Goal: Information Seeking & Learning: Learn about a topic

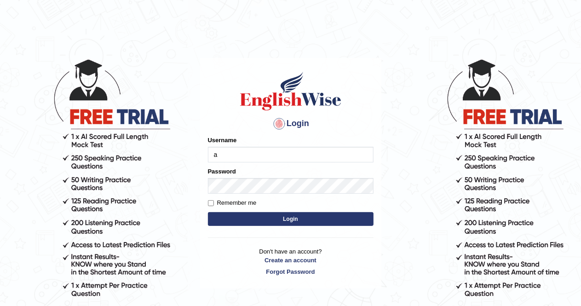
type input "AlexS"
click at [291, 219] on button "Login" at bounding box center [291, 219] width 166 height 14
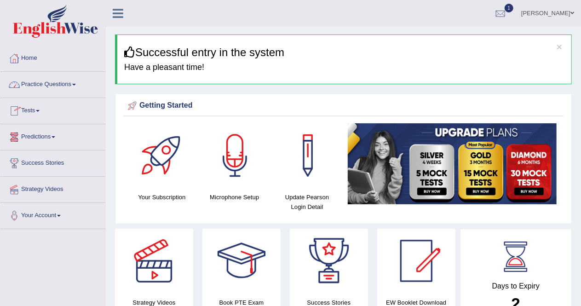
click at [79, 86] on link "Practice Questions" at bounding box center [52, 83] width 105 height 23
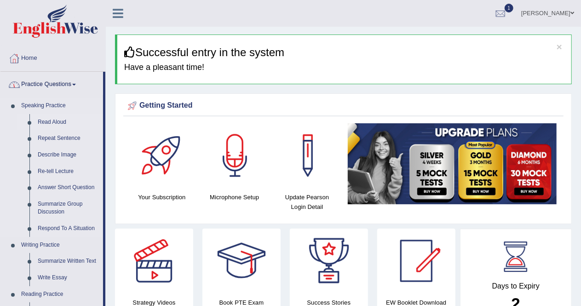
click at [58, 121] on link "Read Aloud" at bounding box center [68, 122] width 69 height 17
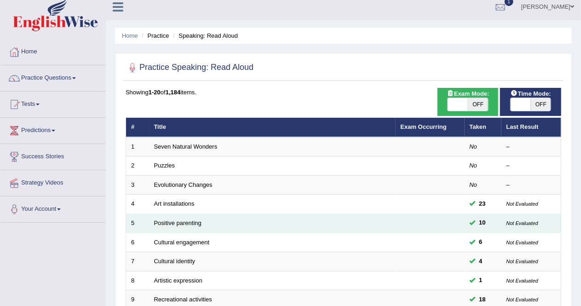
scroll to position [6, 0]
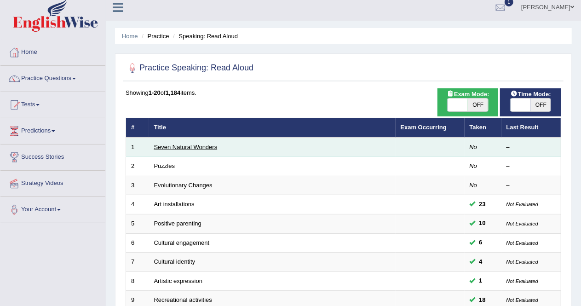
click at [206, 146] on link "Seven Natural Wonders" at bounding box center [185, 147] width 63 height 7
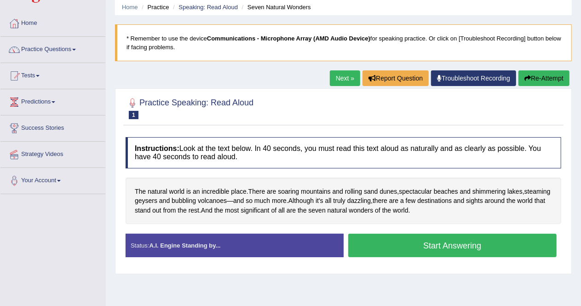
scroll to position [34, 0]
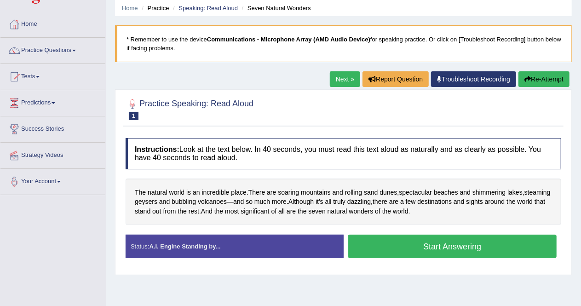
click at [450, 243] on button "Start Answering" at bounding box center [452, 246] width 209 height 23
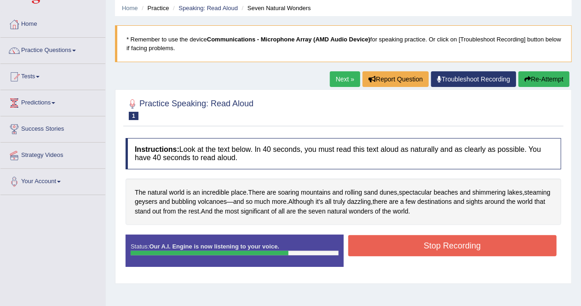
click at [450, 243] on button "Stop Recording" at bounding box center [452, 245] width 209 height 21
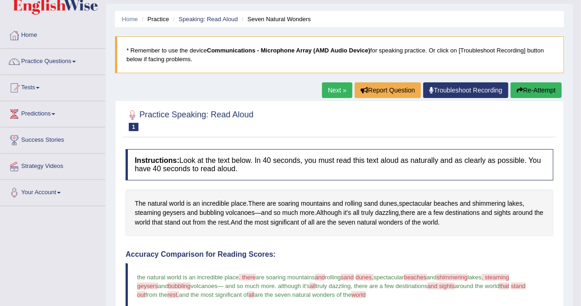
scroll to position [22, 0]
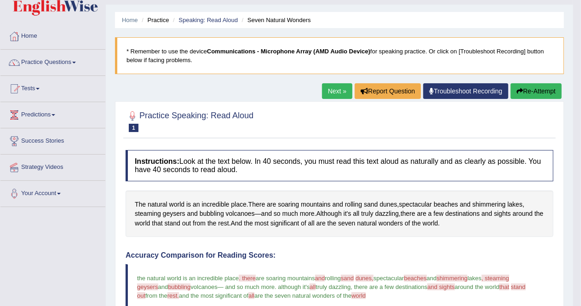
click at [148, 287] on span "geysers" at bounding box center [147, 286] width 21 height 7
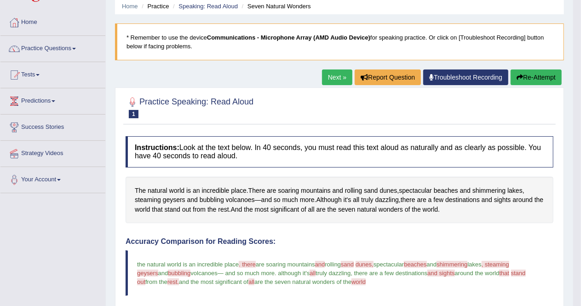
scroll to position [0, 0]
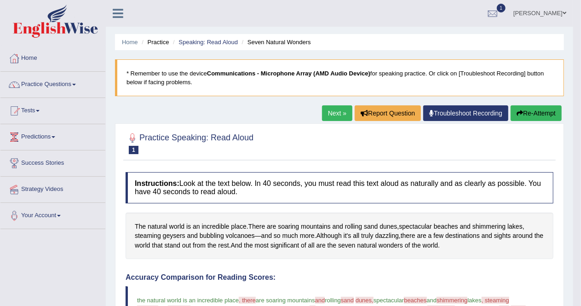
click at [333, 115] on link "Next »" at bounding box center [337, 113] width 30 height 16
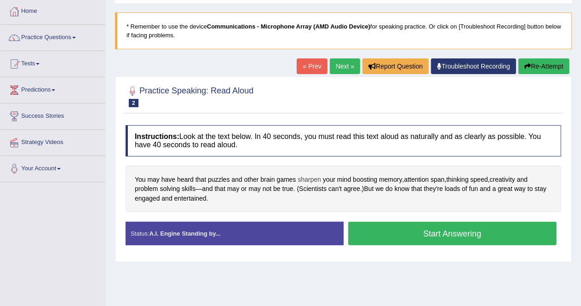
scroll to position [47, 0]
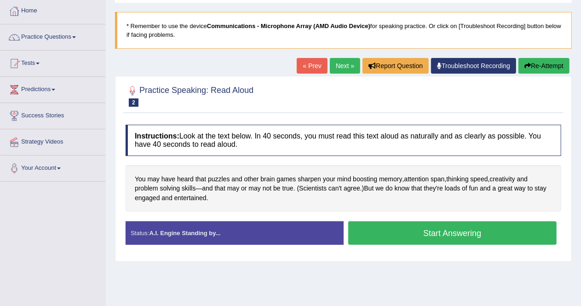
click at [220, 230] on strong "A.I. Engine Standing by..." at bounding box center [184, 233] width 71 height 7
click at [456, 229] on button "Start Answering" at bounding box center [452, 232] width 209 height 23
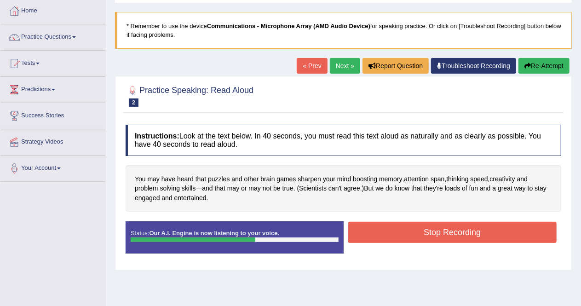
click at [456, 229] on button "Stop Recording" at bounding box center [452, 232] width 209 height 21
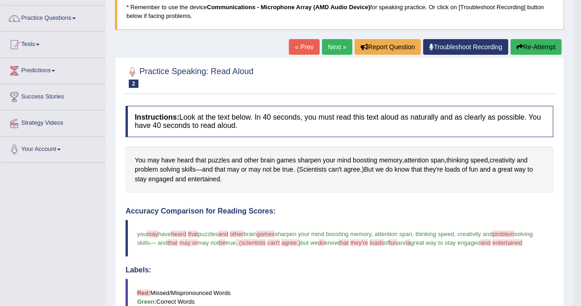
scroll to position [66, 0]
click at [524, 47] on button "Re-Attempt" at bounding box center [536, 48] width 51 height 16
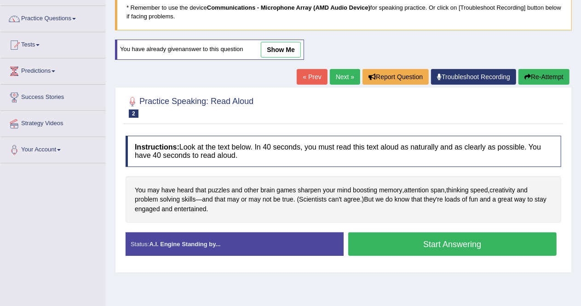
scroll to position [66, 0]
click at [319, 247] on div "Status: A.I. Engine Standing by..." at bounding box center [235, 243] width 218 height 23
click at [212, 242] on strong "A.I. Engine Standing by..." at bounding box center [184, 244] width 71 height 7
click at [463, 239] on button "Start Answering" at bounding box center [452, 243] width 209 height 23
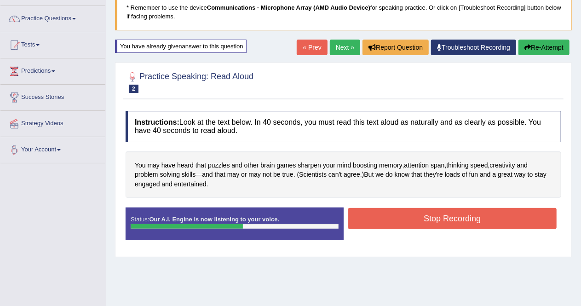
click at [415, 218] on button "Stop Recording" at bounding box center [452, 218] width 209 height 21
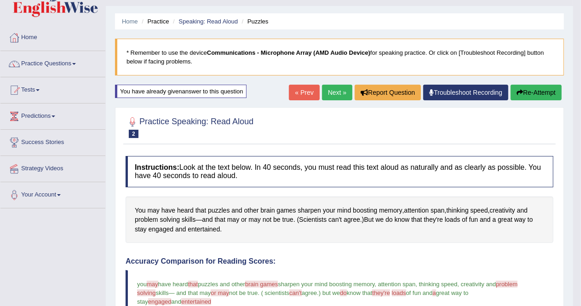
scroll to position [20, 0]
click at [332, 94] on link "Next »" at bounding box center [337, 93] width 30 height 16
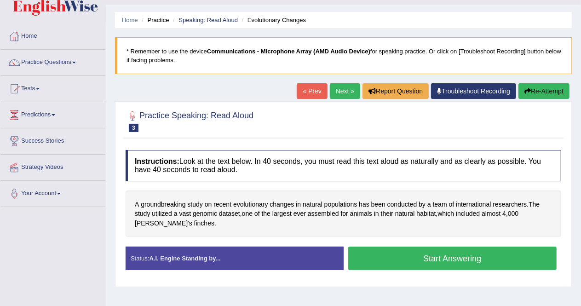
scroll to position [51, 0]
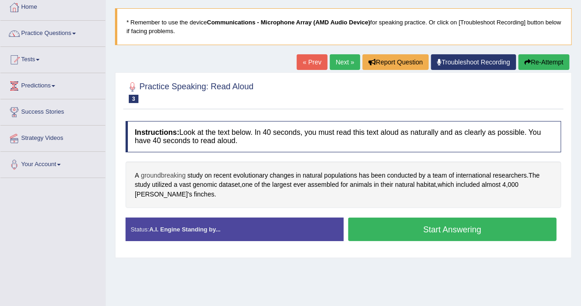
click at [162, 174] on span "groundbreaking" at bounding box center [163, 176] width 45 height 10
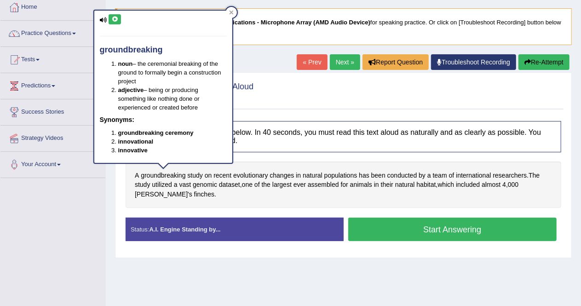
click at [103, 21] on icon at bounding box center [103, 20] width 7 height 6
click at [116, 17] on icon at bounding box center [114, 20] width 7 height 6
click at [116, 20] on icon at bounding box center [114, 20] width 7 height 6
click at [232, 15] on div at bounding box center [231, 12] width 11 height 11
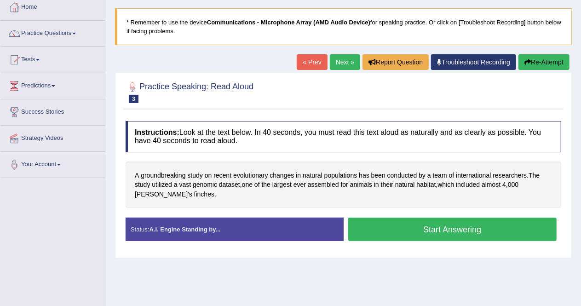
click at [421, 232] on button "Start Answering" at bounding box center [452, 229] width 209 height 23
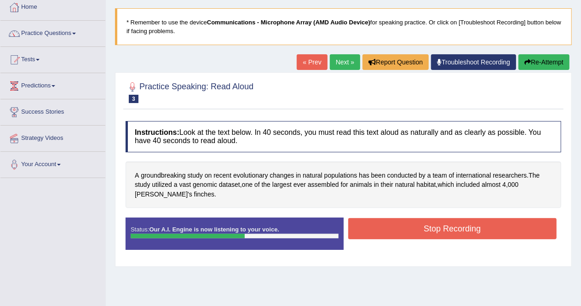
click at [421, 232] on button "Stop Recording" at bounding box center [452, 228] width 209 height 21
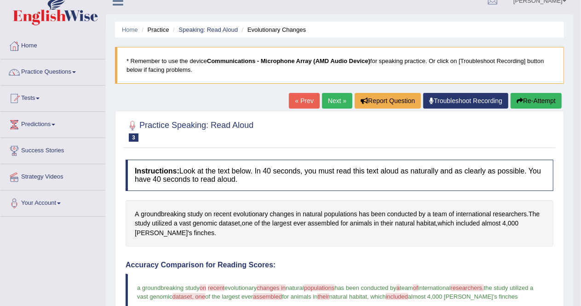
scroll to position [12, 0]
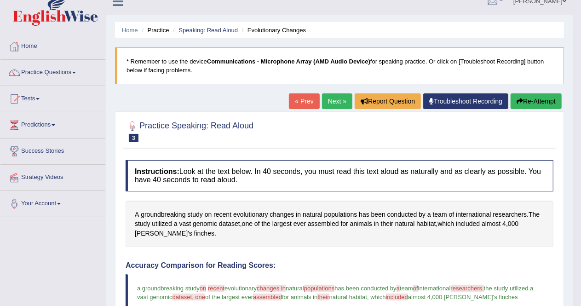
click at [336, 103] on link "Next »" at bounding box center [337, 101] width 30 height 16
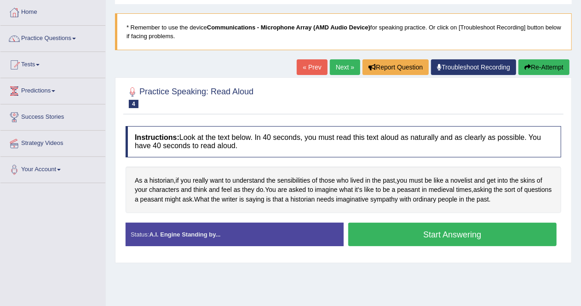
scroll to position [47, 0]
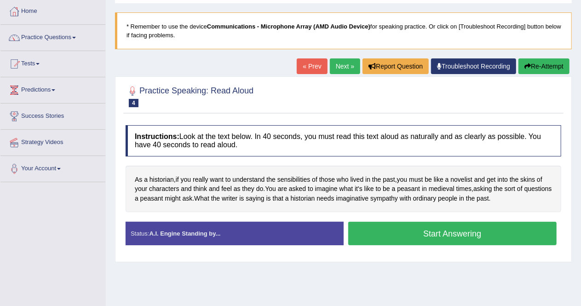
click at [415, 232] on button "Start Answering" at bounding box center [452, 233] width 209 height 23
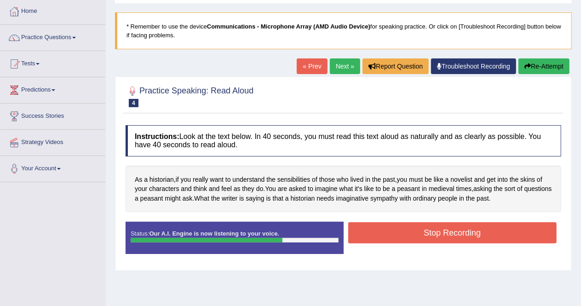
click at [415, 232] on button "Stop Recording" at bounding box center [452, 232] width 209 height 21
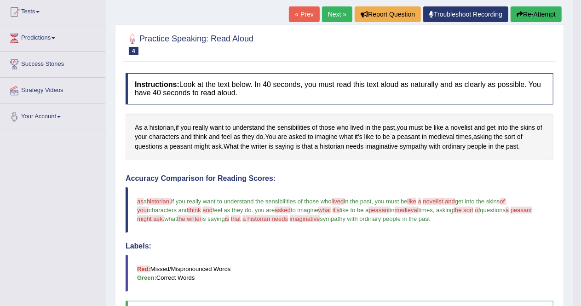
scroll to position [69, 0]
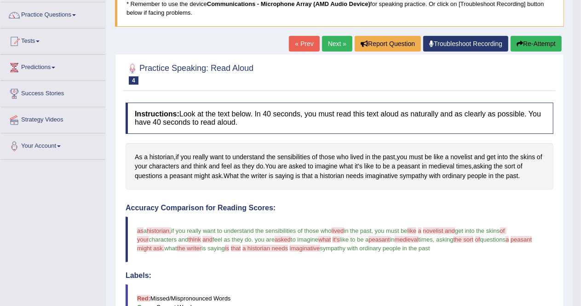
click at [334, 48] on link "Next »" at bounding box center [337, 44] width 30 height 16
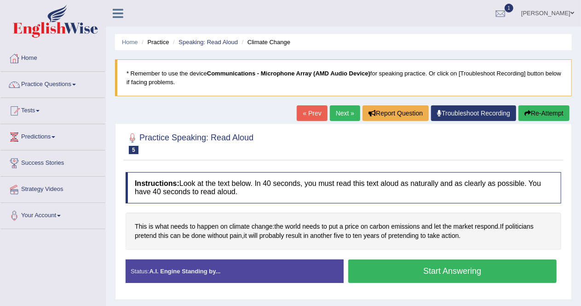
click at [398, 267] on button "Start Answering" at bounding box center [452, 270] width 209 height 23
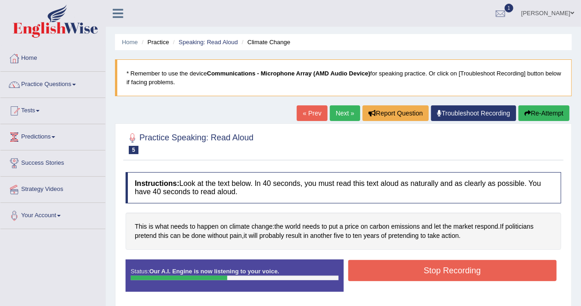
click at [398, 267] on button "Stop Recording" at bounding box center [452, 270] width 209 height 21
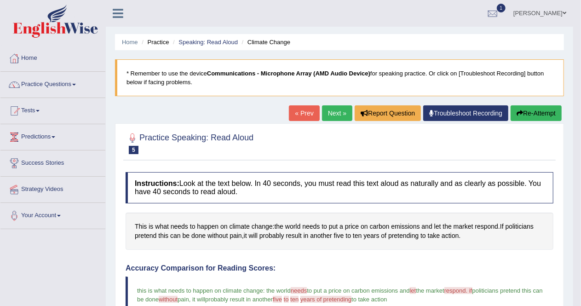
click at [333, 116] on link "Next »" at bounding box center [337, 113] width 30 height 16
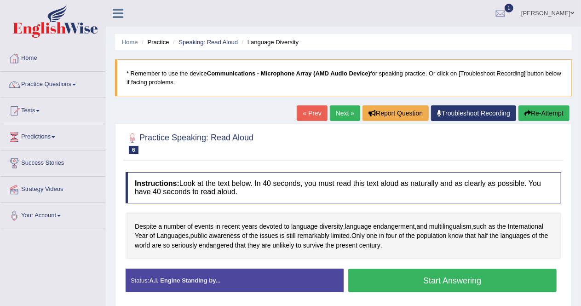
click at [417, 278] on button "Start Answering" at bounding box center [452, 280] width 209 height 23
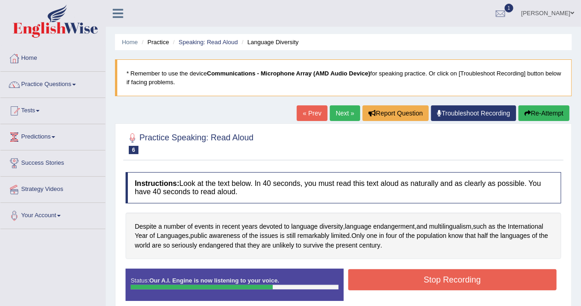
click at [417, 278] on button "Stop Recording" at bounding box center [452, 279] width 209 height 21
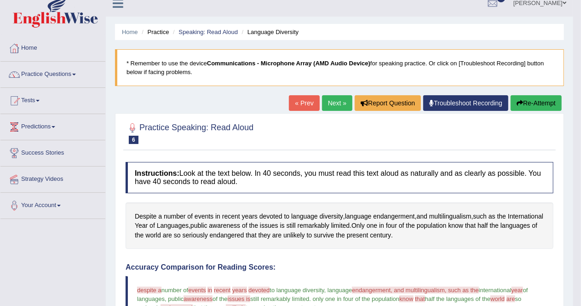
scroll to position [9, 0]
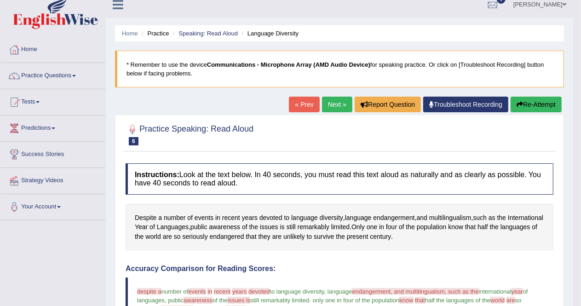
click at [338, 102] on link "Next »" at bounding box center [337, 105] width 30 height 16
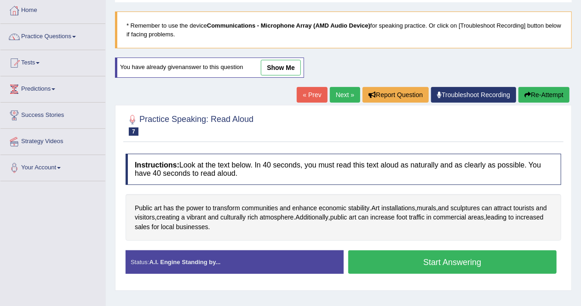
scroll to position [79, 0]
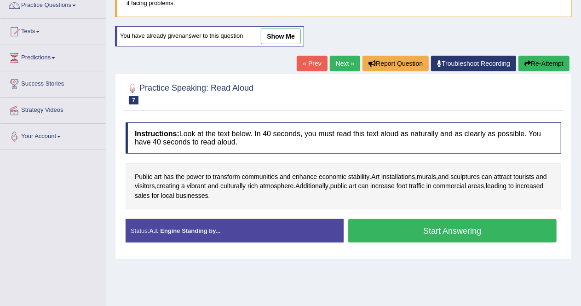
click at [414, 226] on button "Start Answering" at bounding box center [452, 230] width 209 height 23
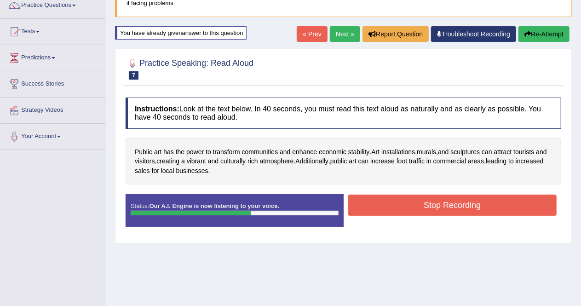
click at [417, 199] on button "Stop Recording" at bounding box center [452, 205] width 209 height 21
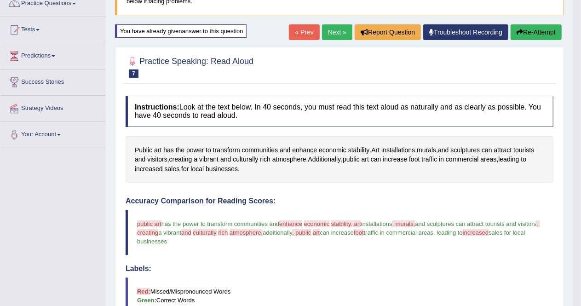
scroll to position [80, 0]
click at [336, 32] on link "Next »" at bounding box center [337, 33] width 30 height 16
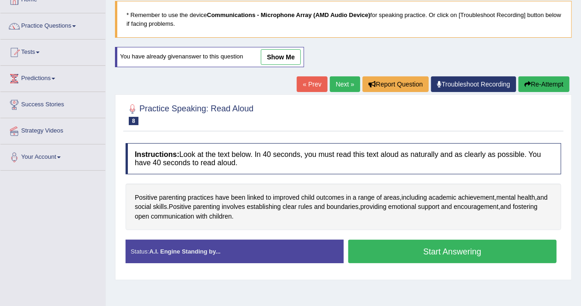
scroll to position [58, 0]
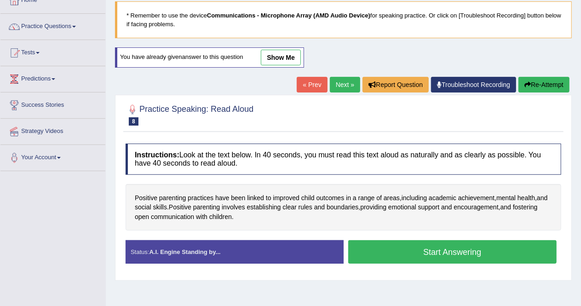
click at [403, 255] on button "Start Answering" at bounding box center [452, 251] width 209 height 23
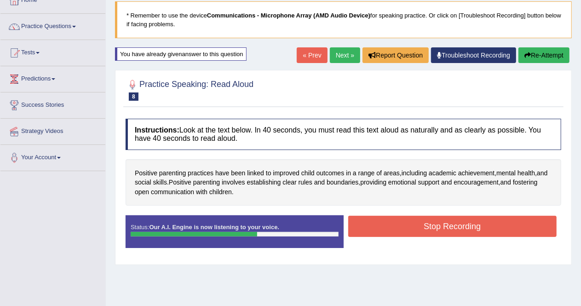
click at [399, 233] on button "Stop Recording" at bounding box center [452, 226] width 209 height 21
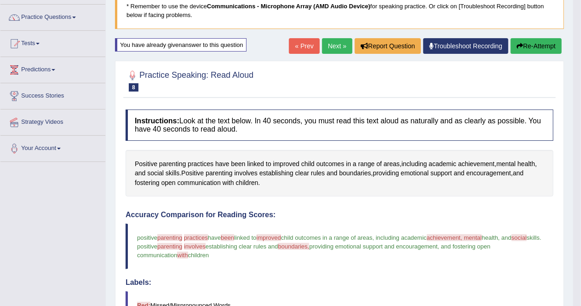
scroll to position [52, 0]
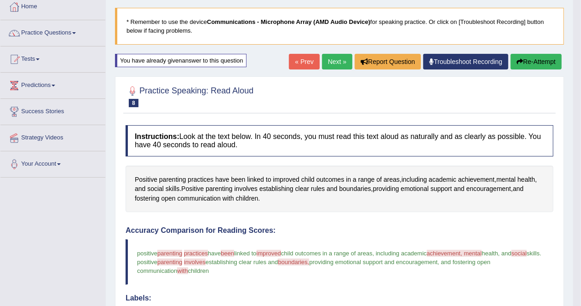
click at [335, 64] on link "Next »" at bounding box center [337, 62] width 30 height 16
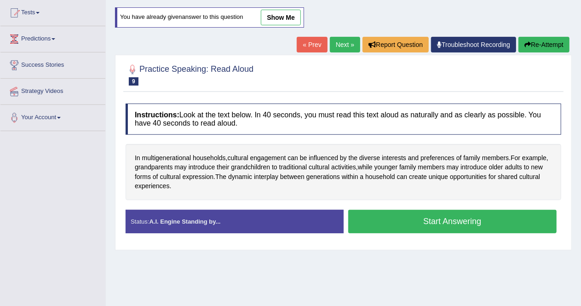
scroll to position [103, 0]
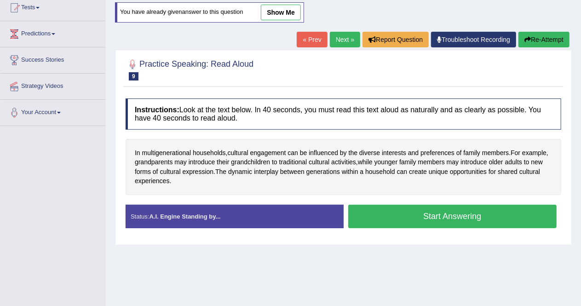
click at [387, 218] on button "Start Answering" at bounding box center [452, 216] width 209 height 23
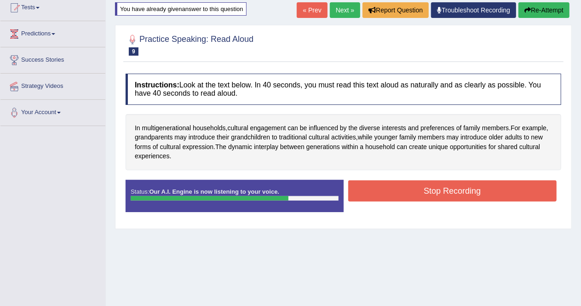
click at [390, 200] on button "Stop Recording" at bounding box center [452, 190] width 209 height 21
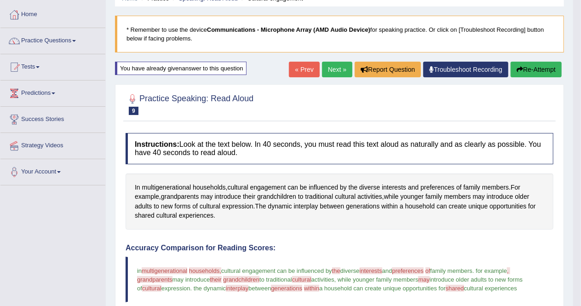
scroll to position [43, 0]
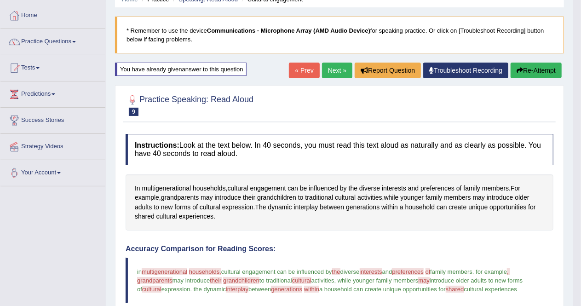
click at [328, 69] on link "Next »" at bounding box center [337, 71] width 30 height 16
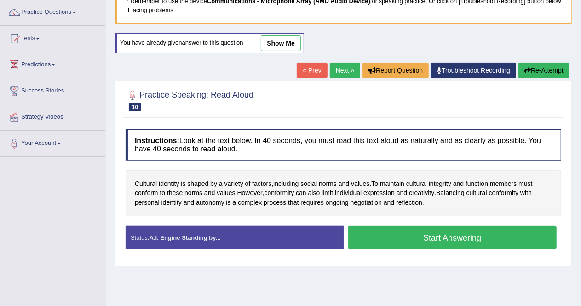
scroll to position [73, 0]
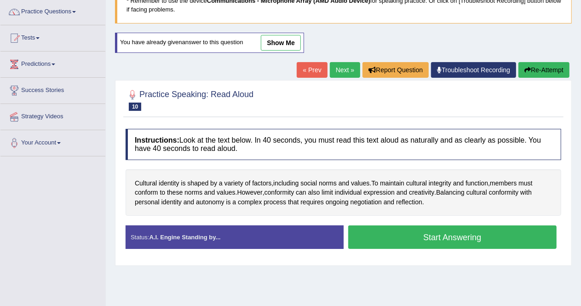
click at [395, 244] on button "Start Answering" at bounding box center [452, 236] width 209 height 23
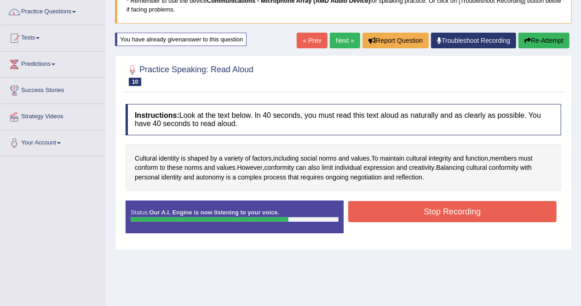
click at [406, 207] on button "Stop Recording" at bounding box center [452, 211] width 209 height 21
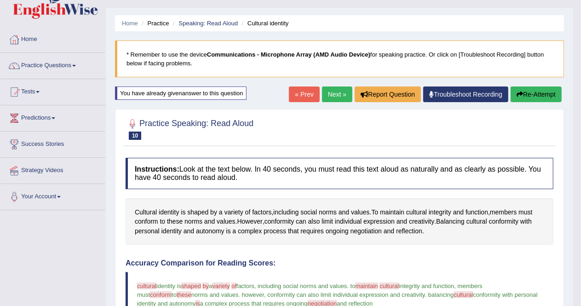
scroll to position [18, 0]
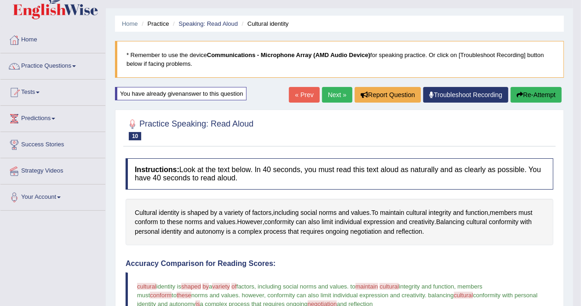
click at [332, 96] on link "Next »" at bounding box center [337, 95] width 30 height 16
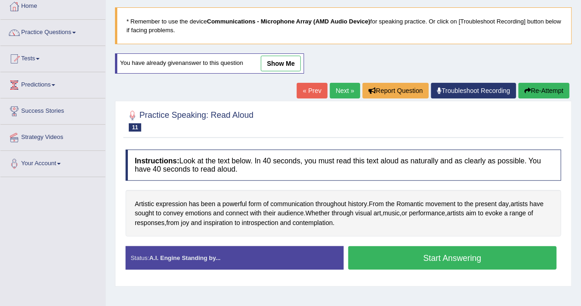
scroll to position [52, 0]
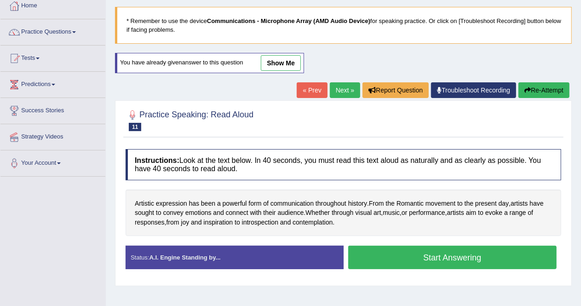
click at [411, 254] on button "Start Answering" at bounding box center [452, 257] width 209 height 23
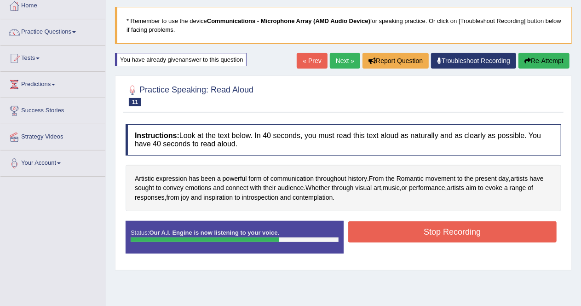
click at [435, 230] on button "Stop Recording" at bounding box center [452, 231] width 209 height 21
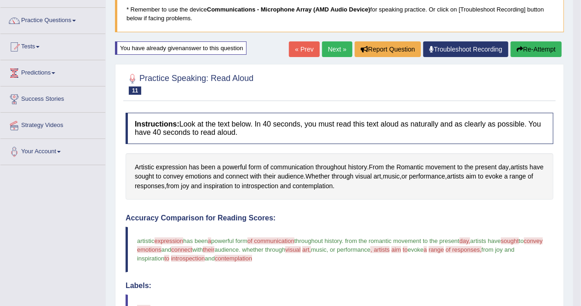
scroll to position [63, 0]
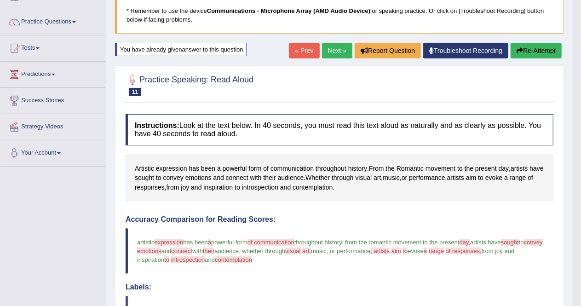
click at [328, 50] on link "Next »" at bounding box center [337, 51] width 30 height 16
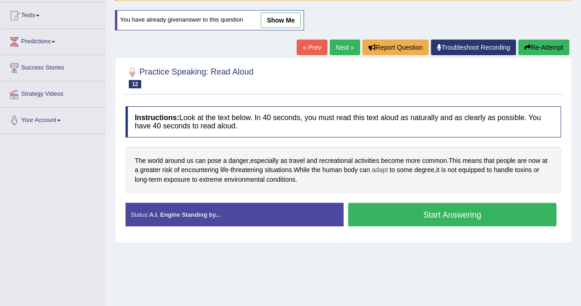
scroll to position [96, 0]
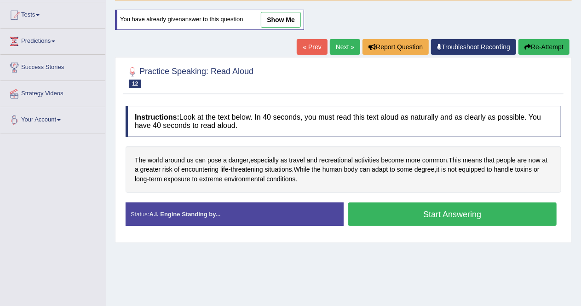
click at [408, 216] on button "Start Answering" at bounding box center [452, 213] width 209 height 23
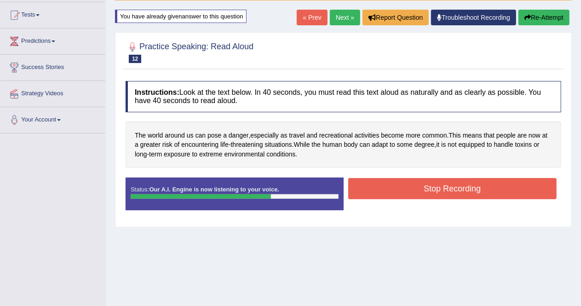
click at [405, 192] on button "Stop Recording" at bounding box center [452, 188] width 209 height 21
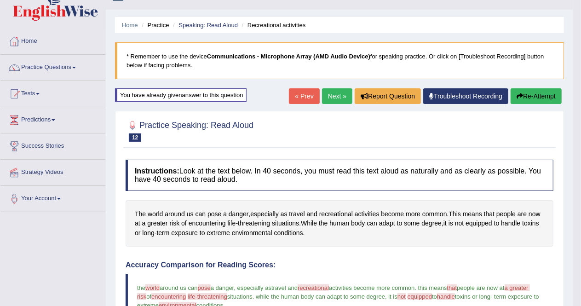
scroll to position [17, 0]
click at [331, 98] on link "Next »" at bounding box center [337, 97] width 30 height 16
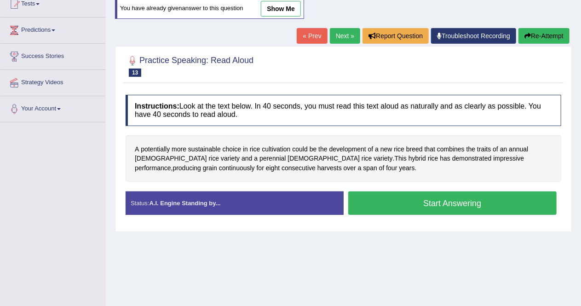
scroll to position [109, 0]
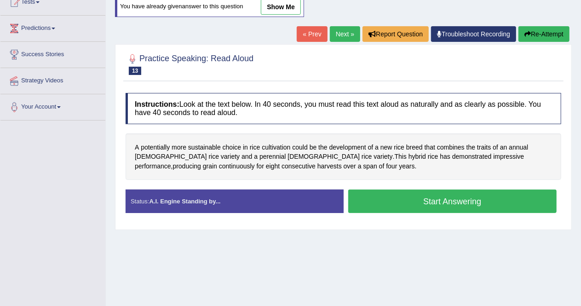
click at [377, 202] on button "Start Answering" at bounding box center [452, 201] width 209 height 23
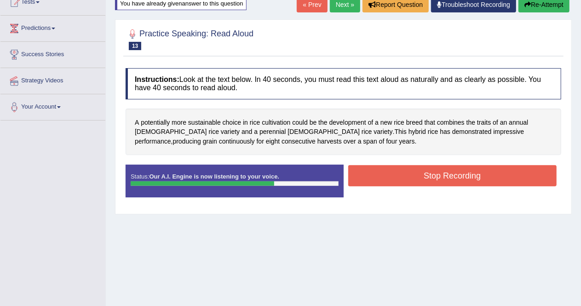
click at [383, 180] on button "Stop Recording" at bounding box center [452, 175] width 209 height 21
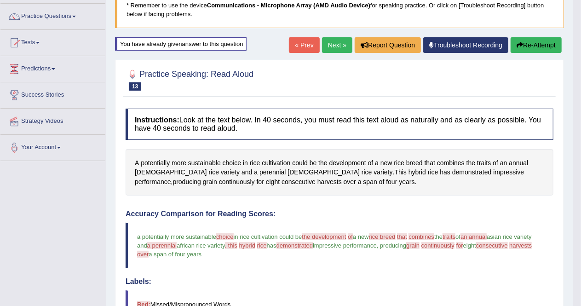
scroll to position [56, 0]
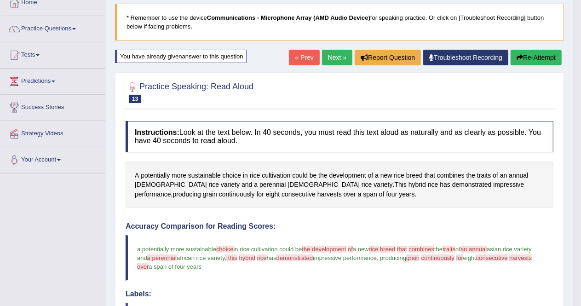
click at [535, 54] on button "Re-Attempt" at bounding box center [536, 58] width 51 height 16
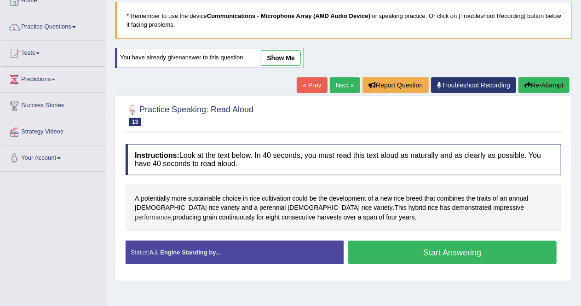
scroll to position [56, 0]
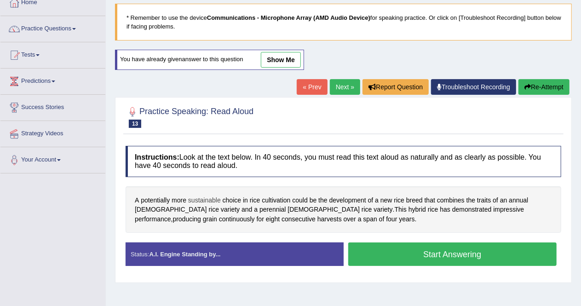
click at [211, 200] on span "sustainable" at bounding box center [204, 200] width 33 height 10
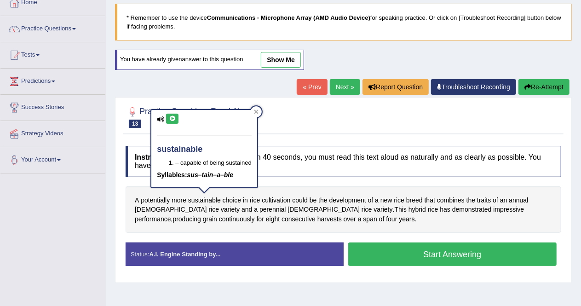
click at [172, 122] on button at bounding box center [172, 119] width 12 height 10
click at [255, 112] on icon at bounding box center [256, 111] width 4 height 4
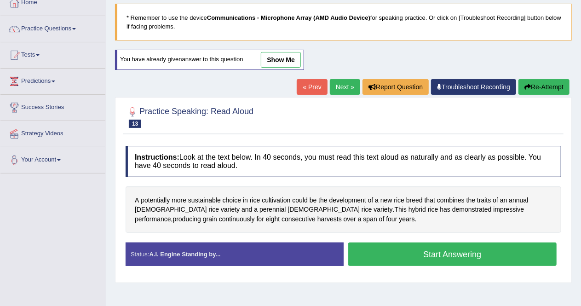
click at [418, 243] on button "Start Answering" at bounding box center [452, 253] width 209 height 23
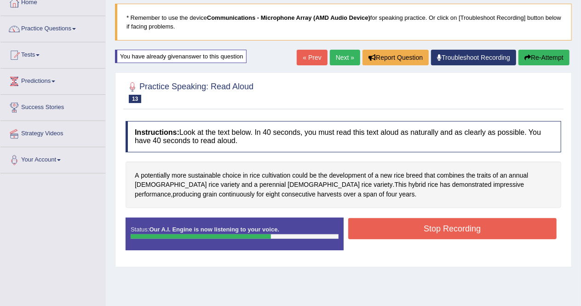
click at [406, 228] on button "Stop Recording" at bounding box center [452, 228] width 209 height 21
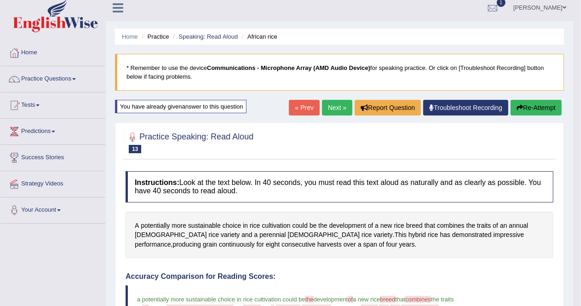
scroll to position [0, 0]
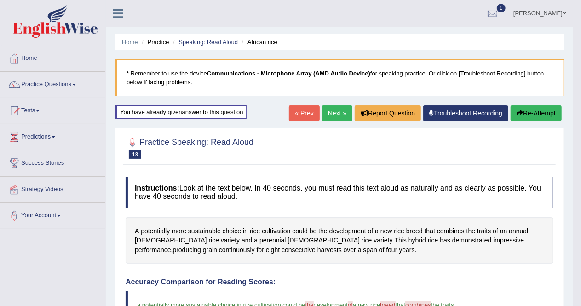
click at [341, 113] on link "Next »" at bounding box center [337, 113] width 30 height 16
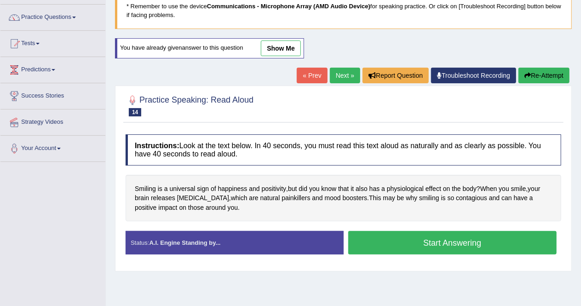
scroll to position [68, 0]
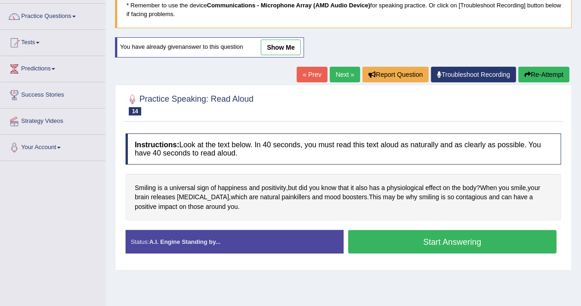
click at [383, 236] on button "Start Answering" at bounding box center [452, 241] width 209 height 23
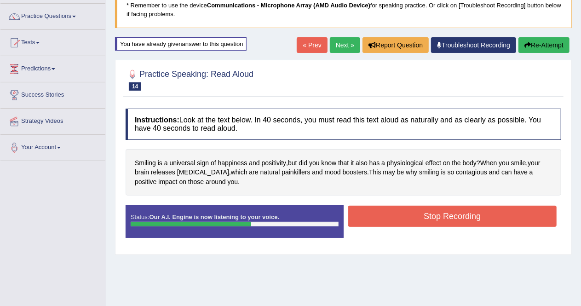
click at [411, 211] on button "Stop Recording" at bounding box center [452, 216] width 209 height 21
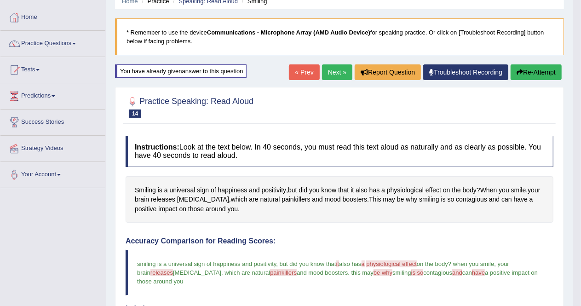
scroll to position [9, 0]
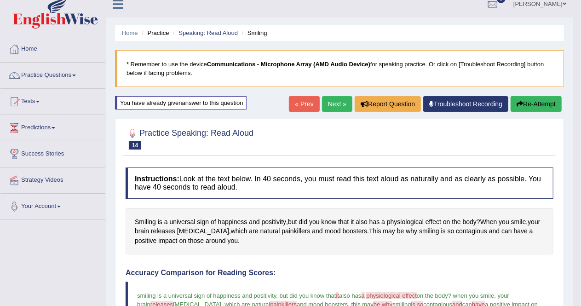
click at [339, 105] on link "Next »" at bounding box center [337, 104] width 30 height 16
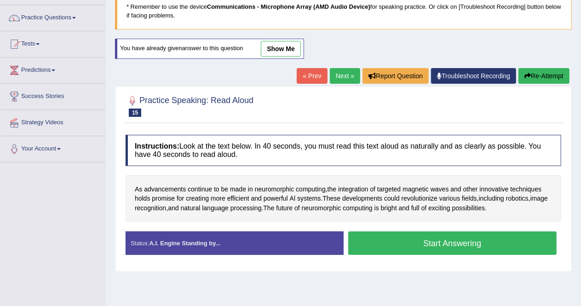
scroll to position [68, 0]
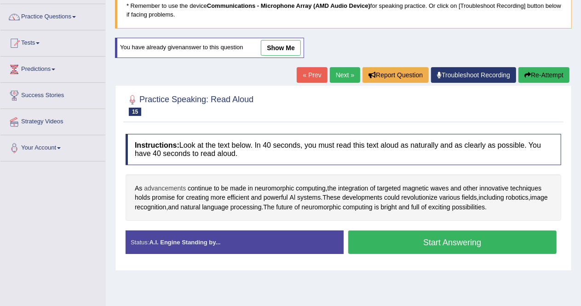
click at [171, 184] on span "advancements" at bounding box center [165, 189] width 42 height 10
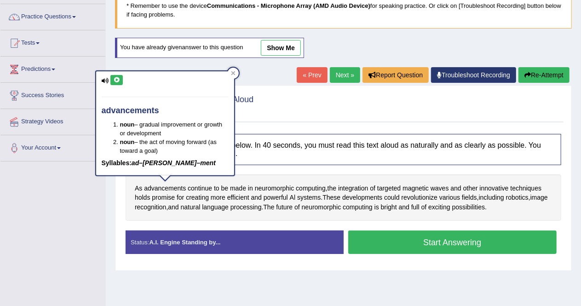
click at [116, 82] on icon at bounding box center [116, 80] width 7 height 6
click at [229, 73] on div at bounding box center [233, 73] width 11 height 11
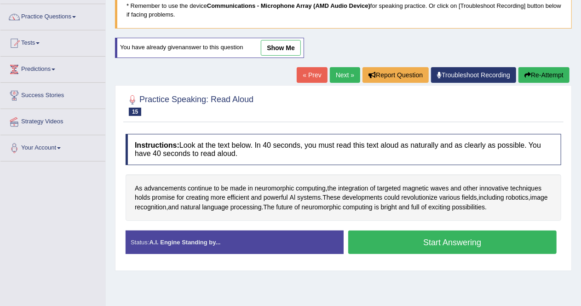
click at [393, 242] on button "Start Answering" at bounding box center [452, 241] width 209 height 23
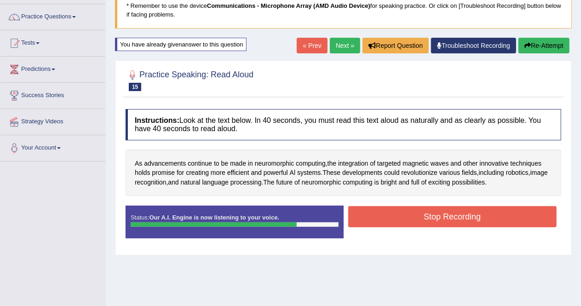
click at [441, 216] on button "Stop Recording" at bounding box center [452, 216] width 209 height 21
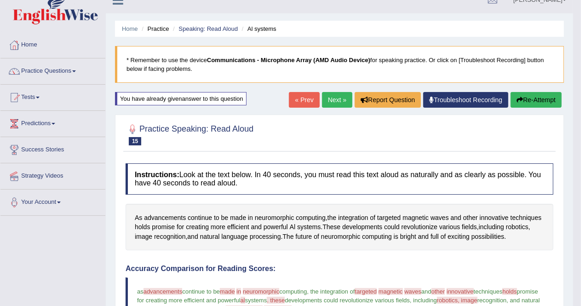
scroll to position [13, 0]
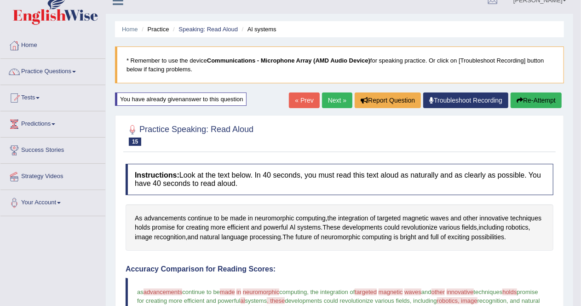
click at [333, 97] on link "Next »" at bounding box center [337, 100] width 30 height 16
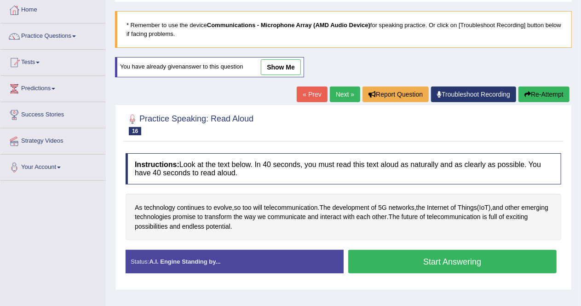
scroll to position [49, 0]
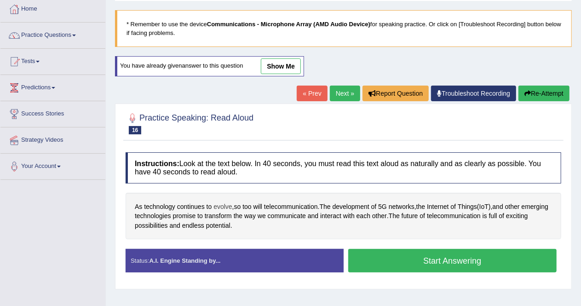
click at [222, 206] on span "evolve" at bounding box center [222, 207] width 18 height 10
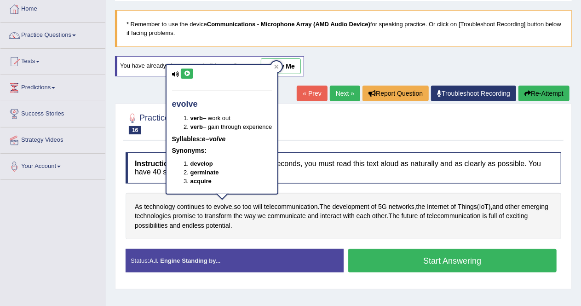
click at [186, 73] on icon at bounding box center [187, 74] width 7 height 6
click at [278, 66] on icon at bounding box center [277, 66] width 4 height 4
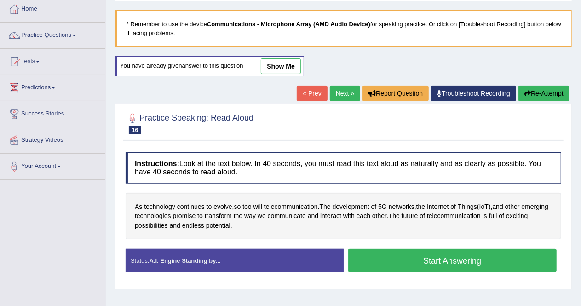
click at [405, 259] on button "Start Answering" at bounding box center [452, 260] width 209 height 23
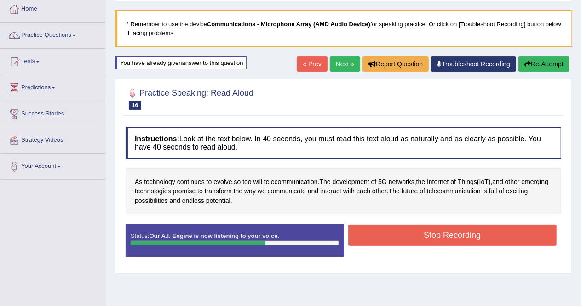
click at [404, 227] on button "Stop Recording" at bounding box center [452, 234] width 209 height 21
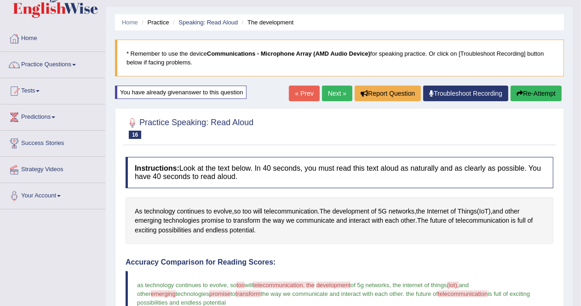
scroll to position [18, 0]
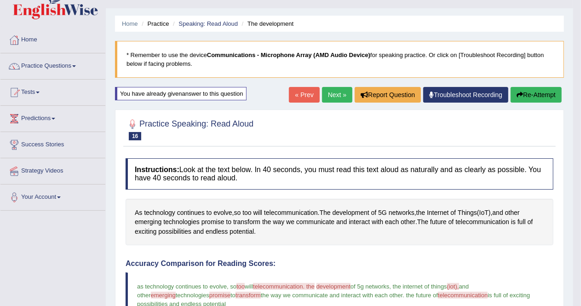
click at [332, 90] on link "Next »" at bounding box center [337, 95] width 30 height 16
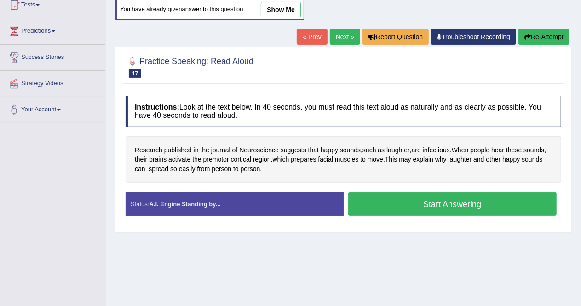
scroll to position [107, 0]
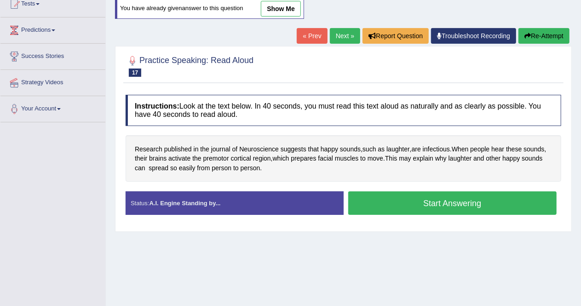
click at [389, 195] on button "Start Answering" at bounding box center [452, 202] width 209 height 23
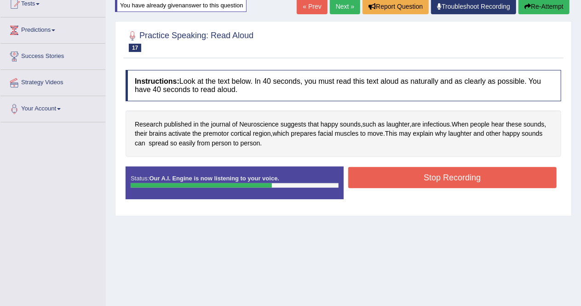
click at [422, 177] on button "Stop Recording" at bounding box center [452, 177] width 209 height 21
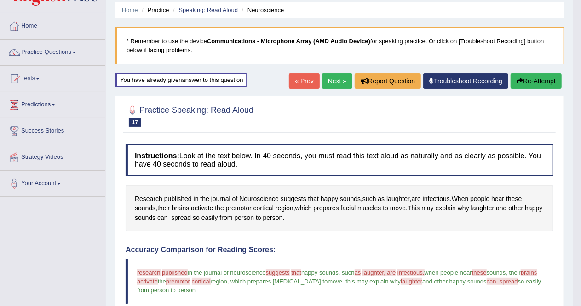
scroll to position [27, 0]
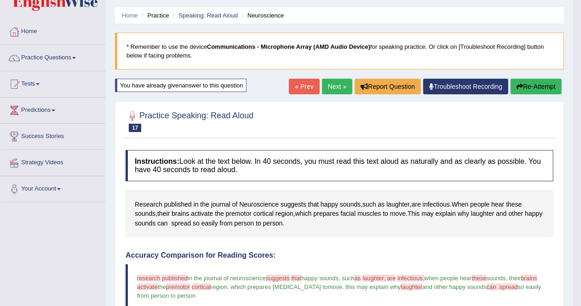
click at [333, 87] on link "Next »" at bounding box center [337, 87] width 30 height 16
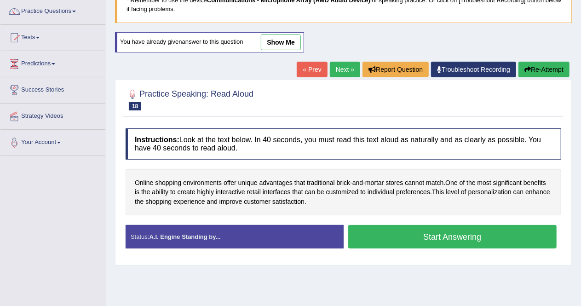
scroll to position [77, 0]
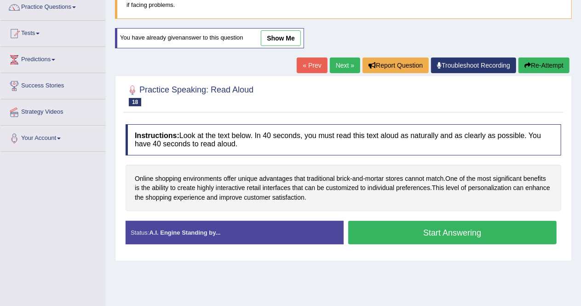
click at [420, 233] on button "Start Answering" at bounding box center [452, 232] width 209 height 23
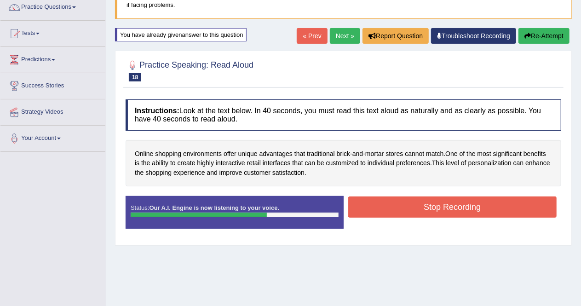
click at [428, 207] on button "Stop Recording" at bounding box center [452, 206] width 209 height 21
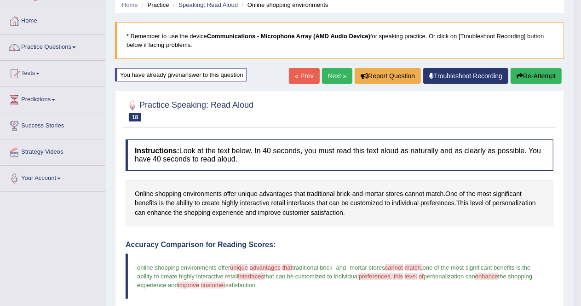
scroll to position [36, 0]
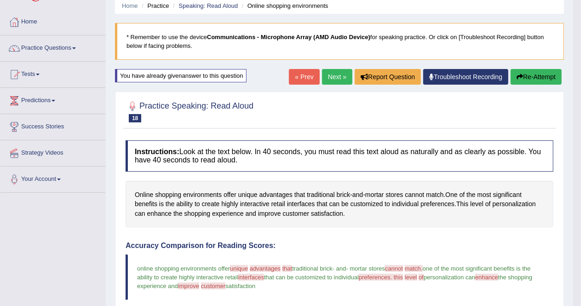
click at [334, 77] on link "Next »" at bounding box center [337, 77] width 30 height 16
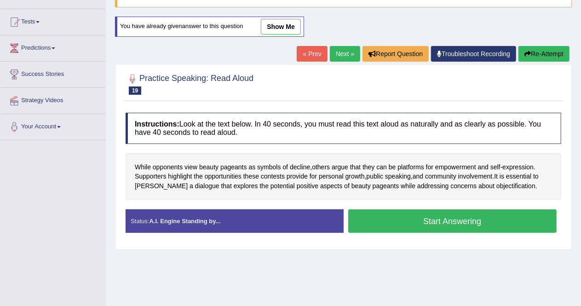
scroll to position [93, 0]
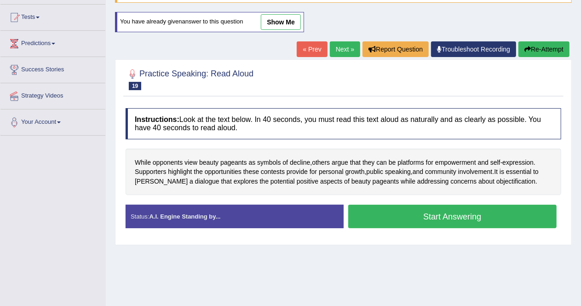
click at [393, 215] on button "Start Answering" at bounding box center [452, 216] width 209 height 23
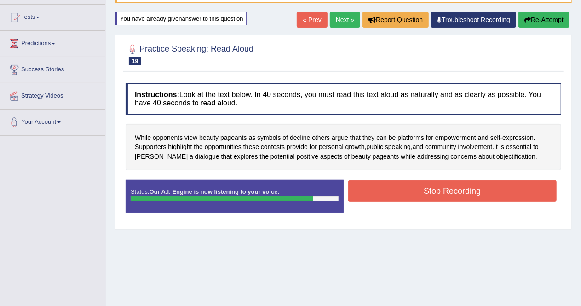
click at [416, 184] on button "Stop Recording" at bounding box center [452, 190] width 209 height 21
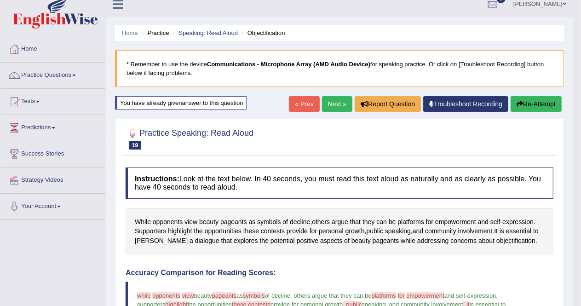
scroll to position [0, 0]
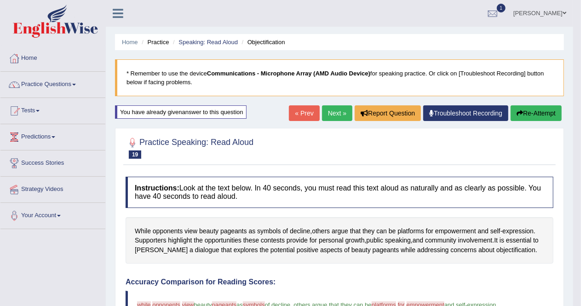
click at [335, 115] on link "Next »" at bounding box center [337, 113] width 30 height 16
